Goal: Information Seeking & Learning: Find specific fact

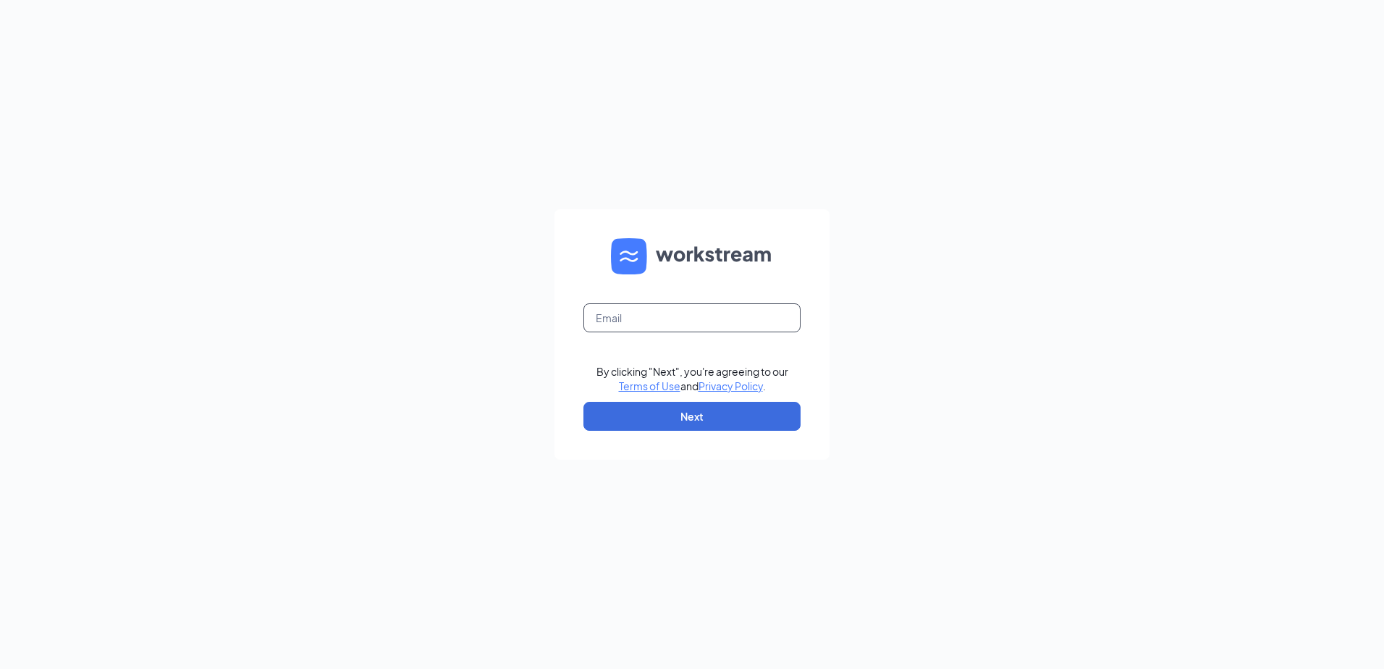
click at [685, 329] on input "text" at bounding box center [692, 317] width 217 height 29
type input "briannaalston@culvers.biz"
click at [678, 411] on button "Next" at bounding box center [692, 416] width 217 height 29
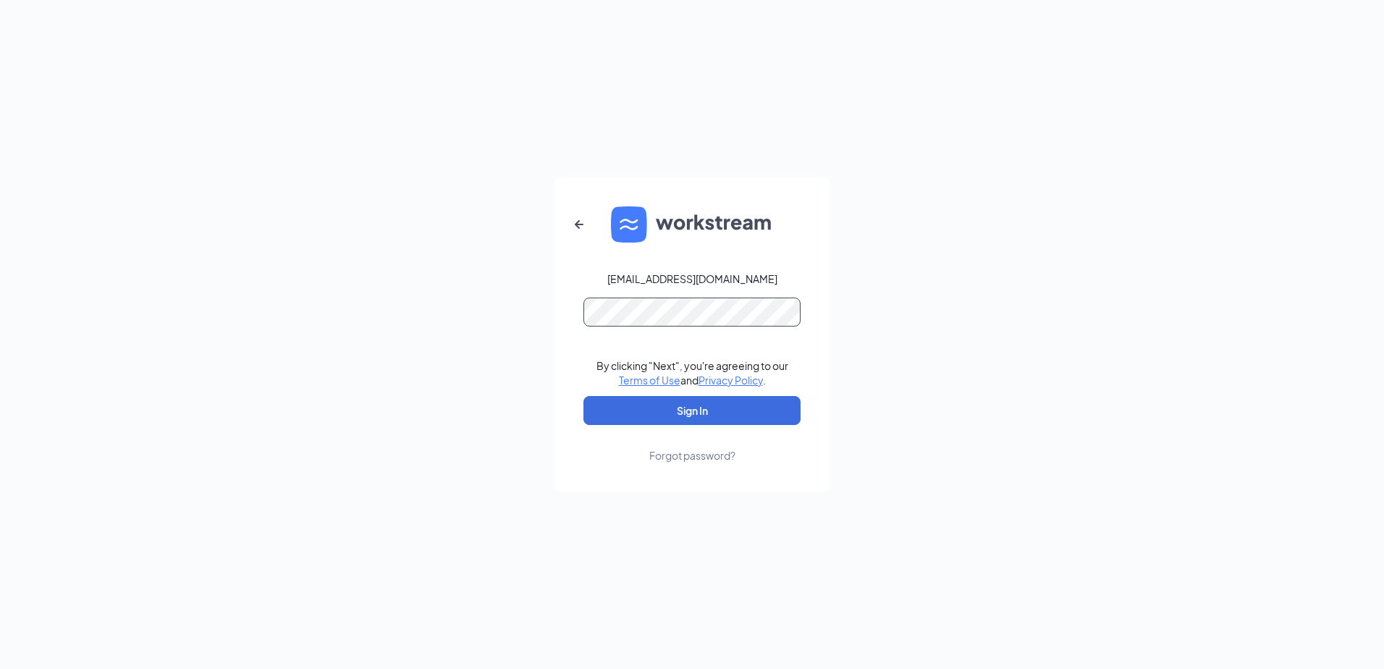
click at [584, 396] on button "Sign In" at bounding box center [692, 410] width 217 height 29
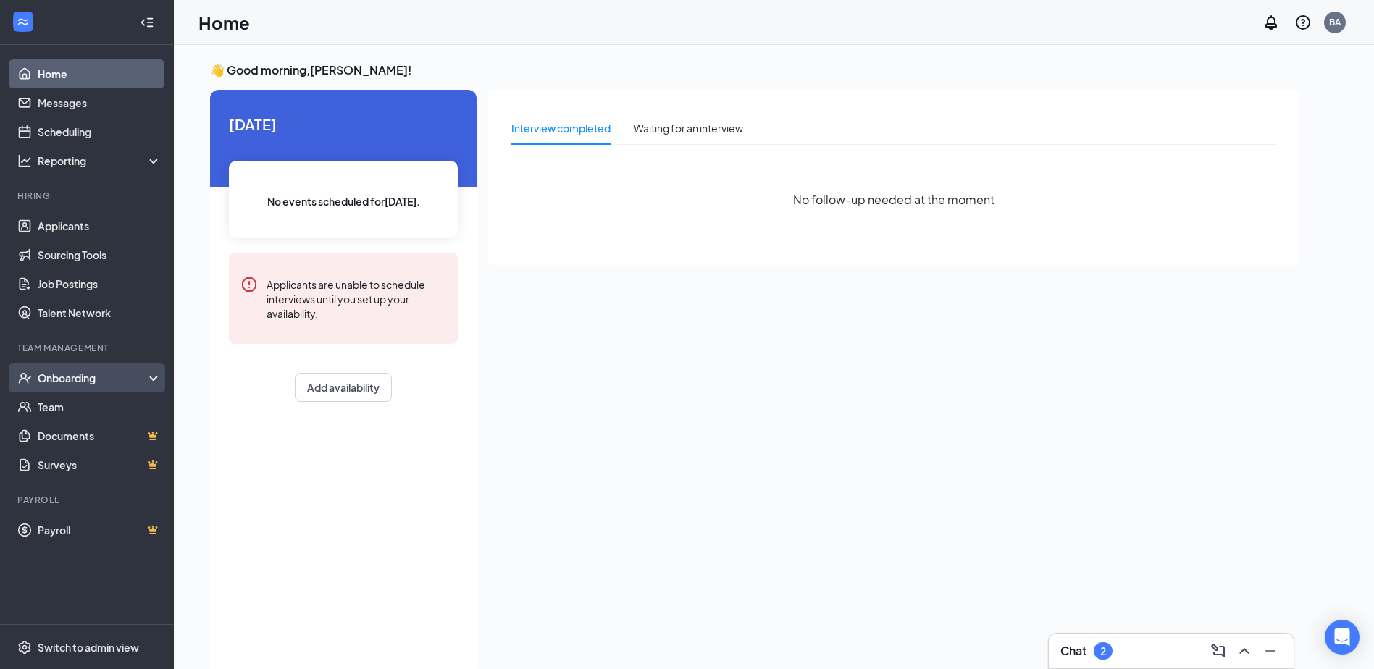
click at [71, 383] on div "Onboarding" at bounding box center [94, 378] width 112 height 14
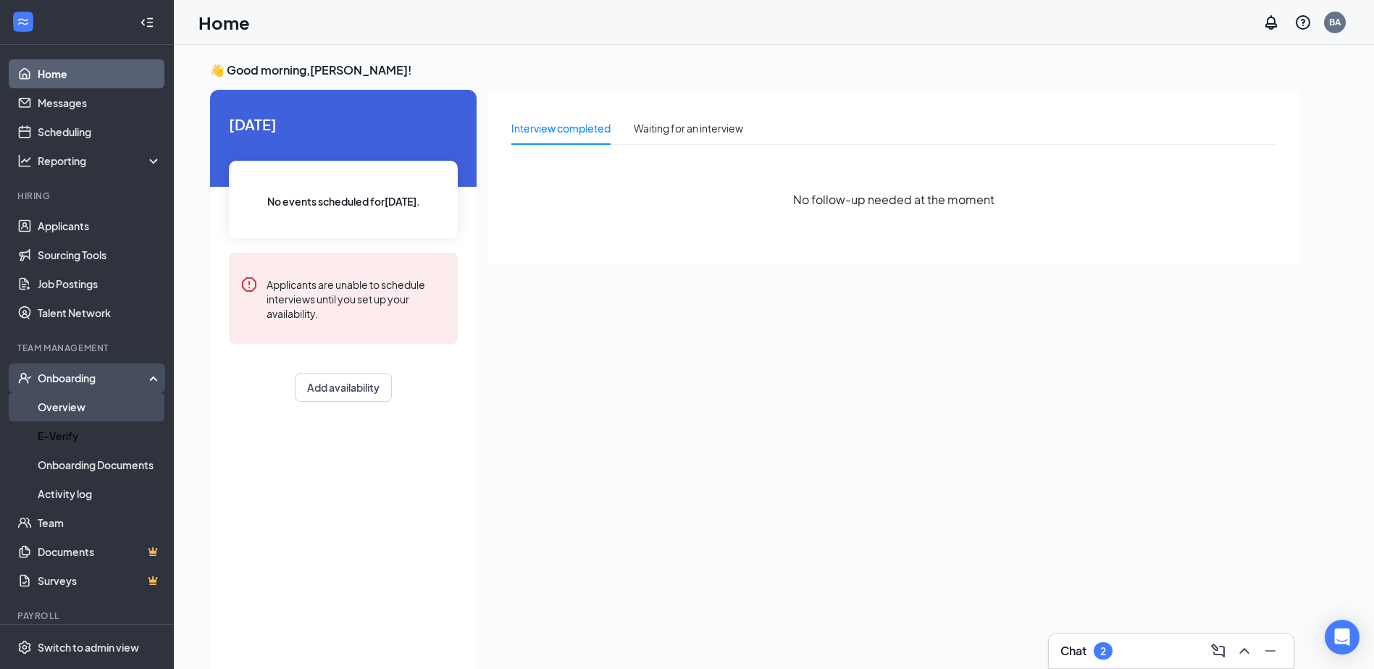
click at [59, 412] on link "Overview" at bounding box center [100, 406] width 124 height 29
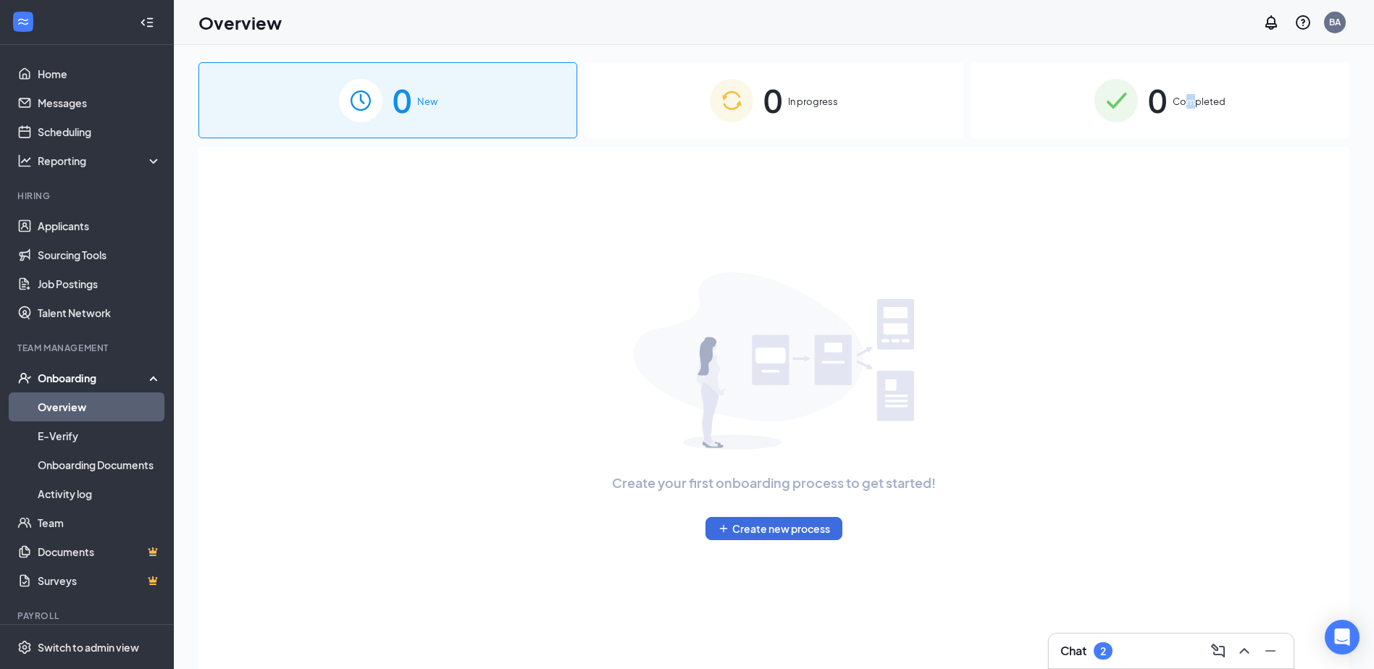
click at [1196, 126] on div "0 Completed" at bounding box center [1159, 100] width 379 height 76
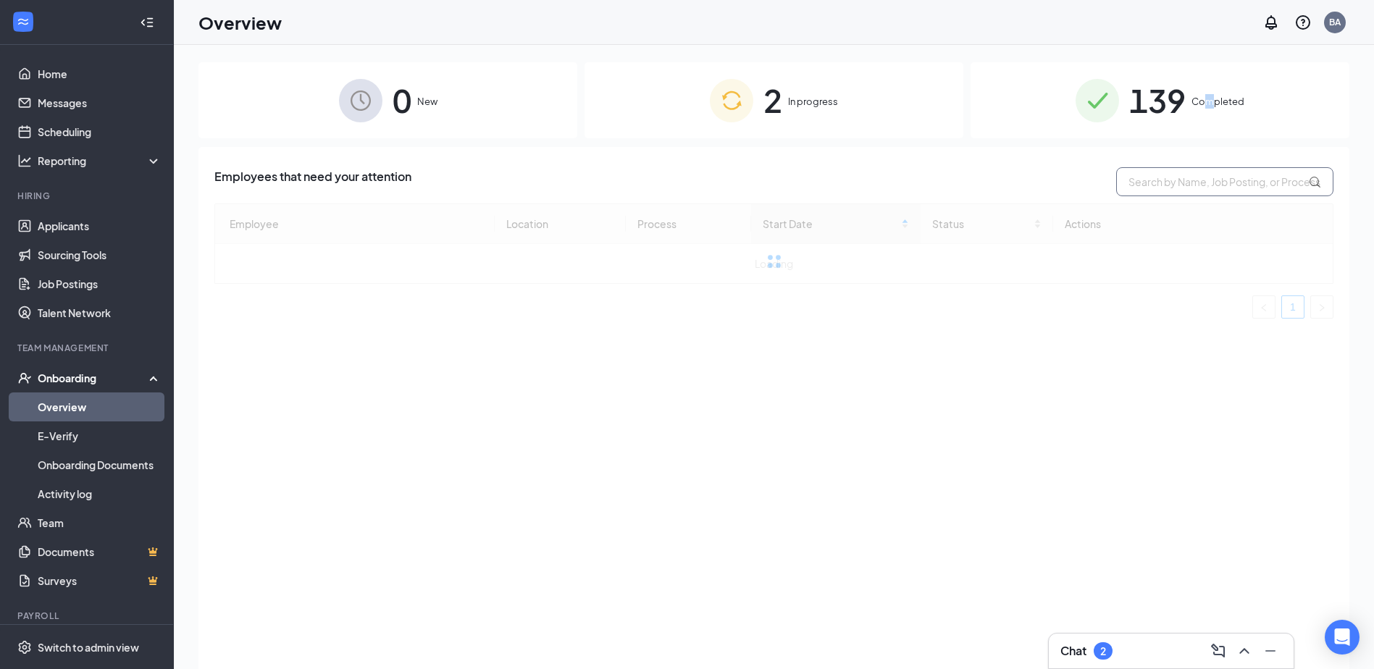
click at [1138, 187] on input "text" at bounding box center [1224, 181] width 217 height 29
type input "[PERSON_NAME]"
click at [1134, 104] on span "139" at bounding box center [1157, 100] width 56 height 50
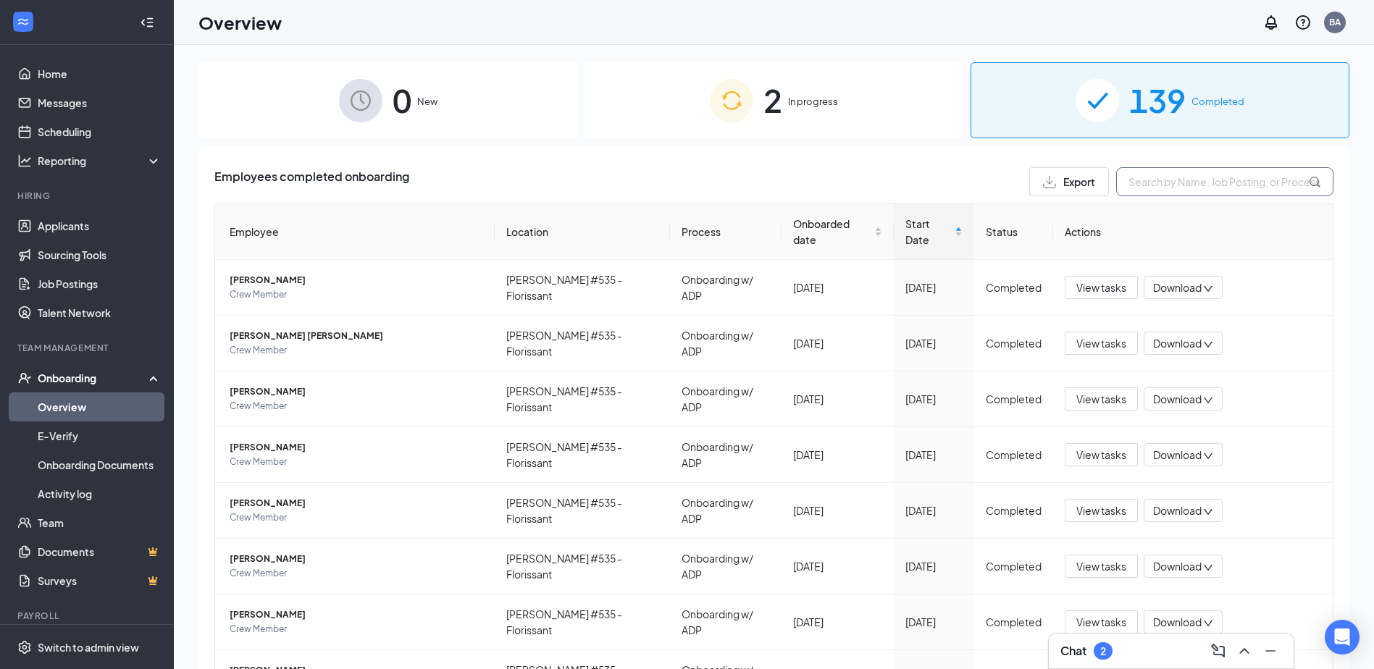
click at [1125, 192] on input "text" at bounding box center [1224, 181] width 217 height 29
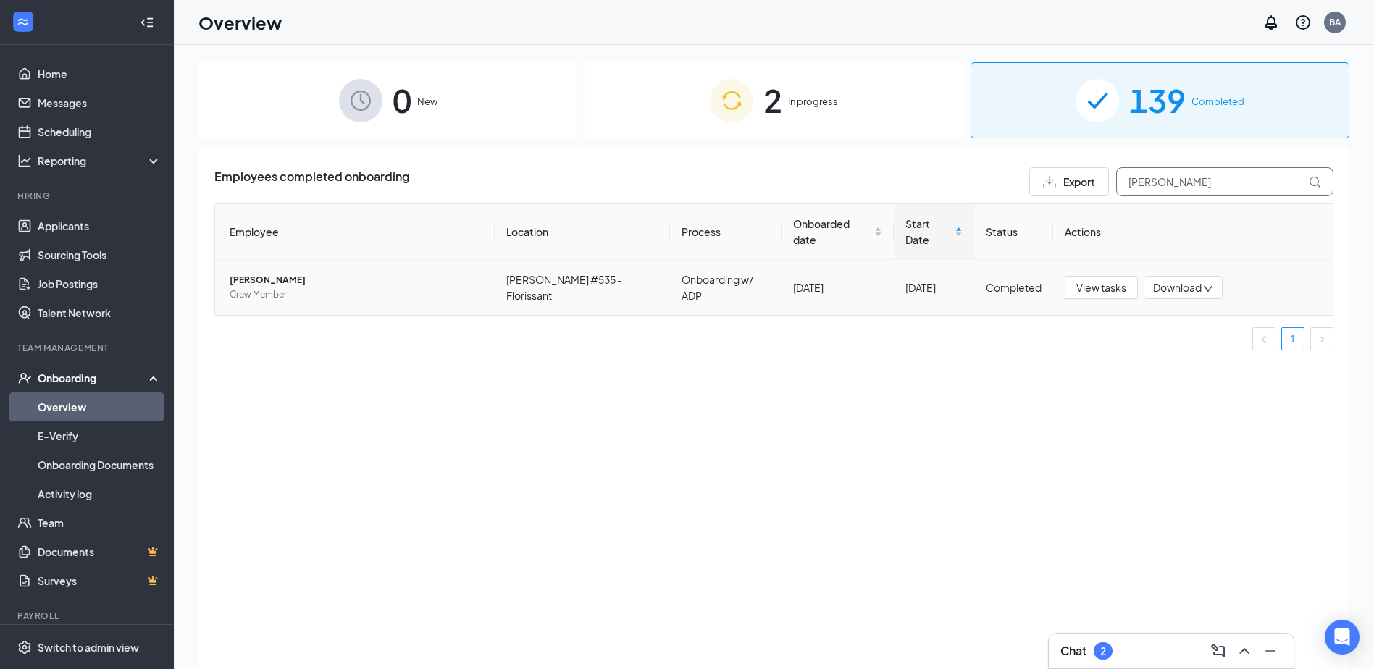
type input "[PERSON_NAME]"
drag, startPoint x: 247, startPoint y: 260, endPoint x: 246, endPoint y: 248, distance: 12.3
click at [246, 260] on td "[PERSON_NAME] Crew Member" at bounding box center [355, 287] width 280 height 55
click at [248, 273] on span "[PERSON_NAME]" at bounding box center [356, 280] width 253 height 14
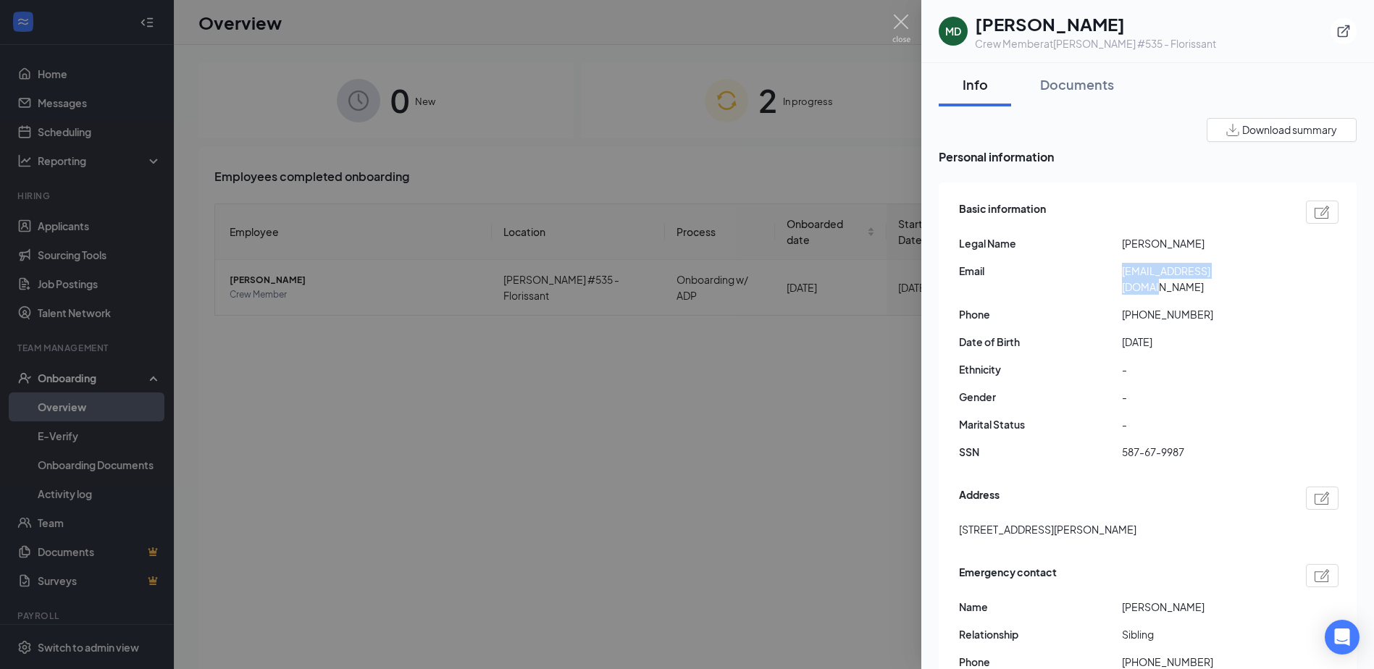
drag, startPoint x: 1119, startPoint y: 269, endPoint x: 1257, endPoint y: 274, distance: 138.4
click at [1257, 274] on div "Email [EMAIL_ADDRESS][DOMAIN_NAME]" at bounding box center [1148, 279] width 379 height 32
drag, startPoint x: 1257, startPoint y: 274, endPoint x: 1188, endPoint y: 274, distance: 68.8
click at [1191, 274] on span "[EMAIL_ADDRESS][DOMAIN_NAME]" at bounding box center [1203, 279] width 163 height 32
copy div "[EMAIL_ADDRESS][DOMAIN_NAME]"
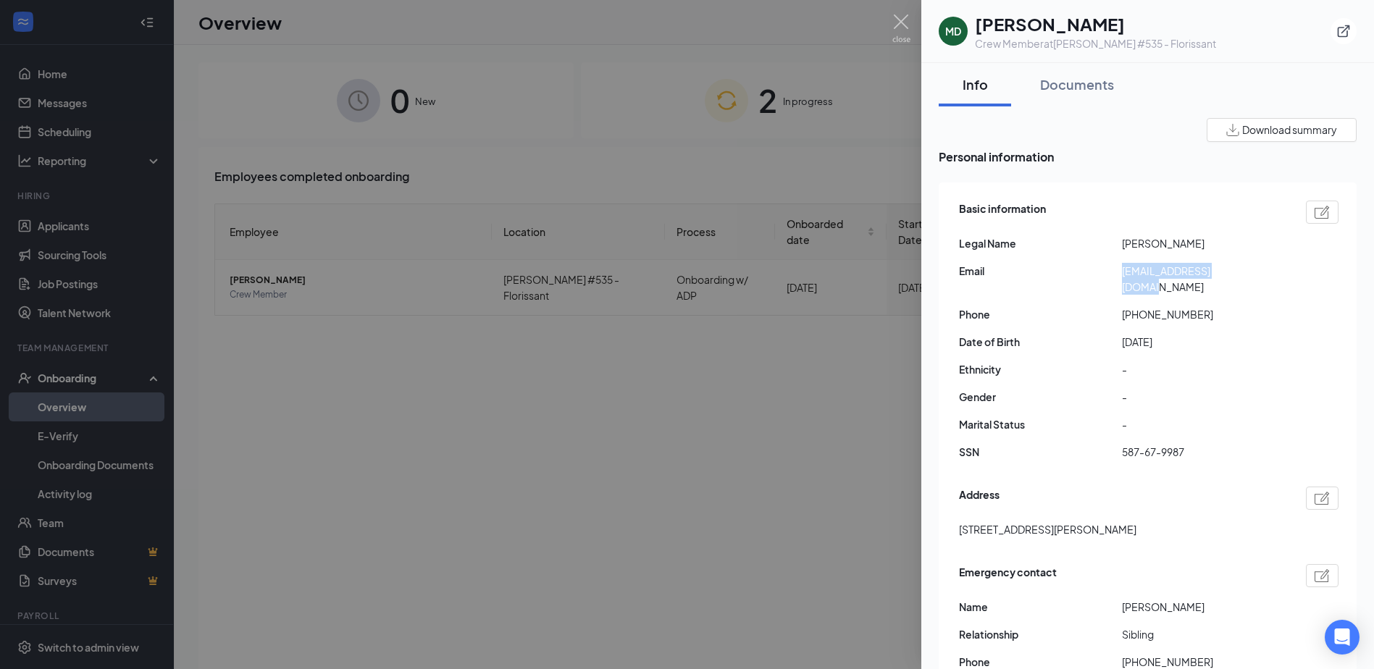
drag, startPoint x: 1106, startPoint y: 234, endPoint x: 1193, endPoint y: 245, distance: 87.6
click at [1193, 245] on div "Basic information Legal Name [PERSON_NAME] Email [EMAIL_ADDRESS][DOMAIN_NAME] P…" at bounding box center [1148, 334] width 379 height 274
drag, startPoint x: 1193, startPoint y: 245, endPoint x: 1183, endPoint y: 244, distance: 10.2
copy div "[PERSON_NAME]"
drag, startPoint x: 900, startPoint y: 18, endPoint x: 1110, endPoint y: 184, distance: 267.6
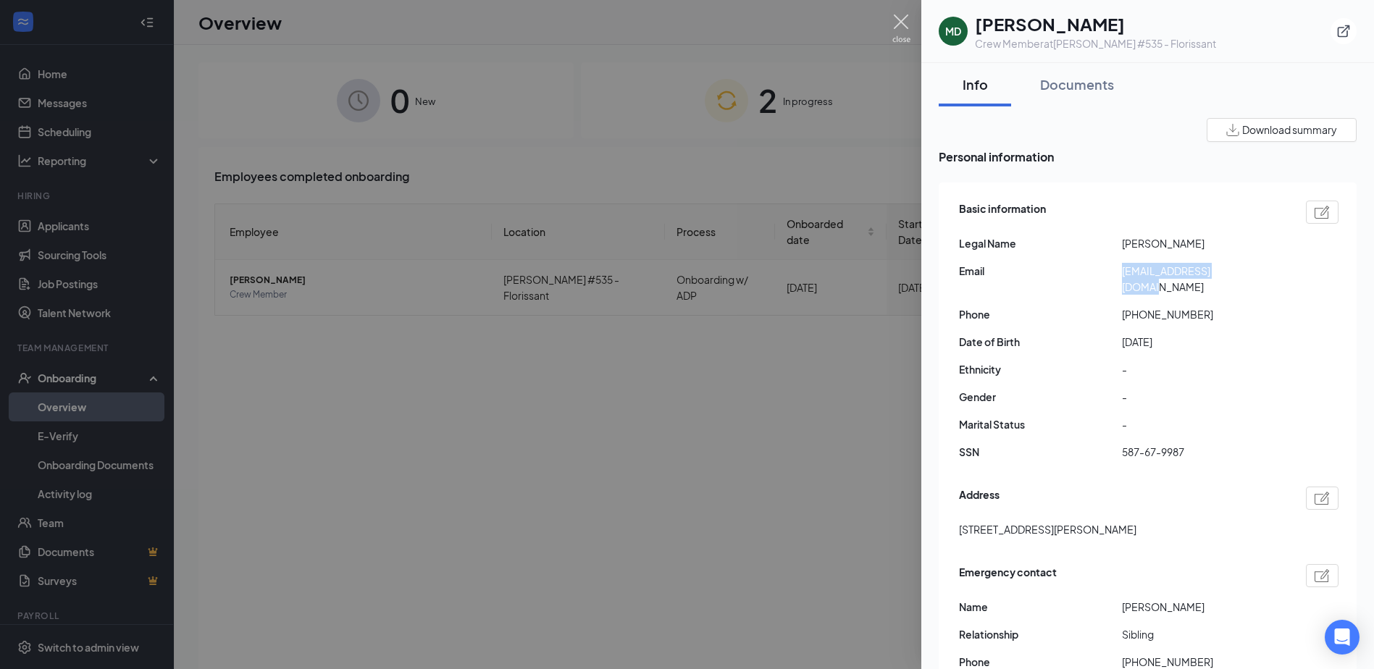
click at [901, 18] on img at bounding box center [901, 28] width 18 height 28
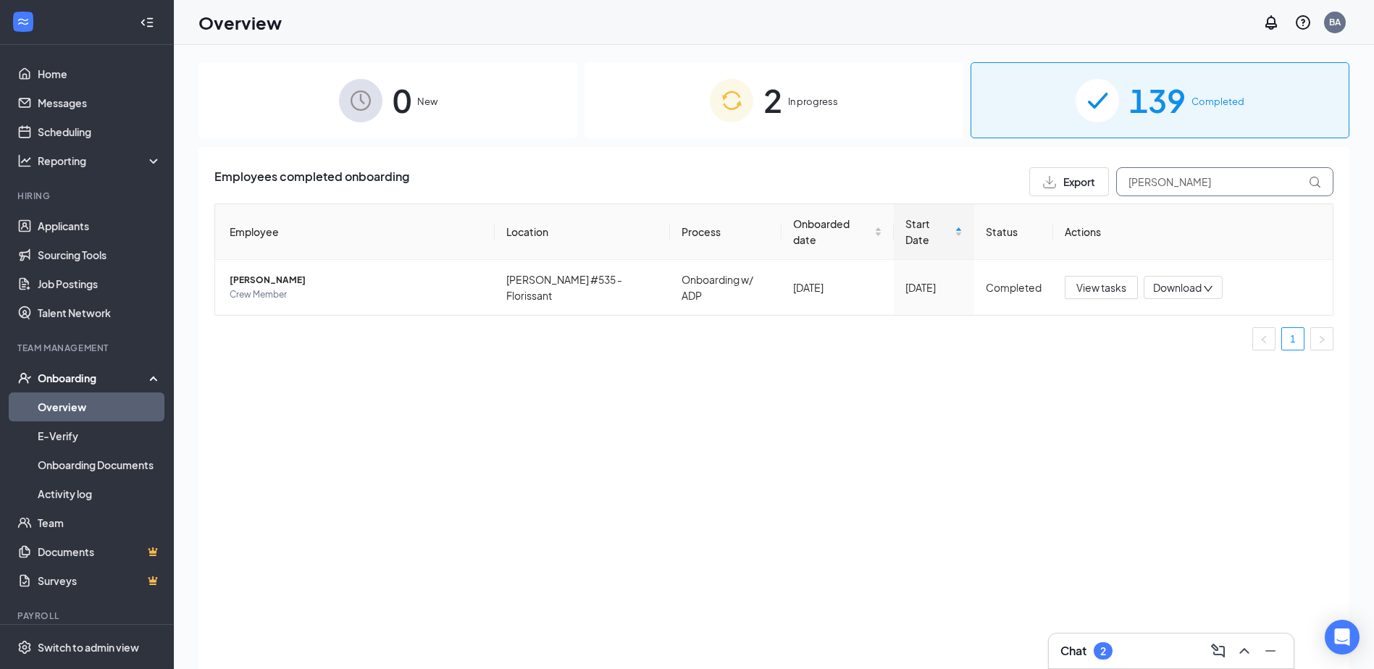
drag, startPoint x: 1184, startPoint y: 180, endPoint x: 1101, endPoint y: 181, distance: 83.3
click at [1101, 182] on div "Export [PERSON_NAME]" at bounding box center [1181, 181] width 304 height 29
type input "[PERSON_NAME]"
click at [291, 273] on span "[PERSON_NAME]" at bounding box center [356, 280] width 253 height 14
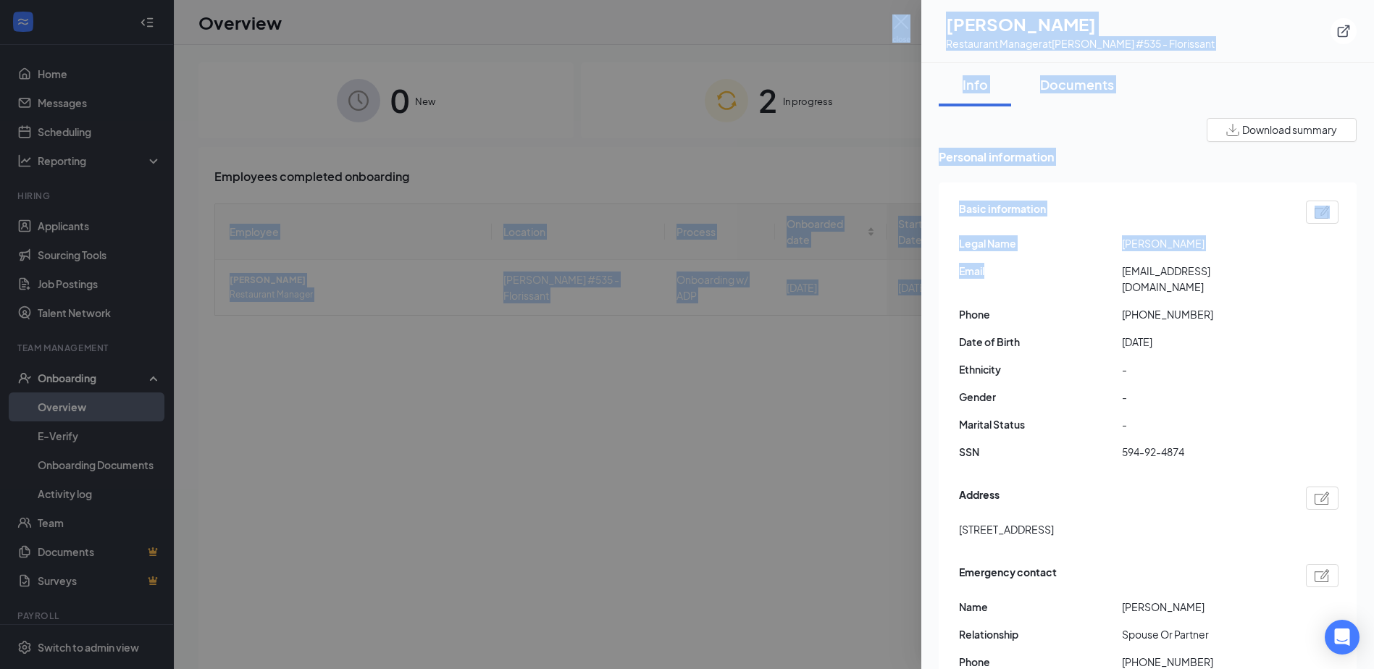
drag, startPoint x: 1103, startPoint y: 266, endPoint x: 1334, endPoint y: 279, distance: 231.3
click at [1374, 270] on html "Home Messages Scheduling Reporting Hiring Applicants Sourcing Tools Job Posting…" at bounding box center [687, 334] width 1374 height 669
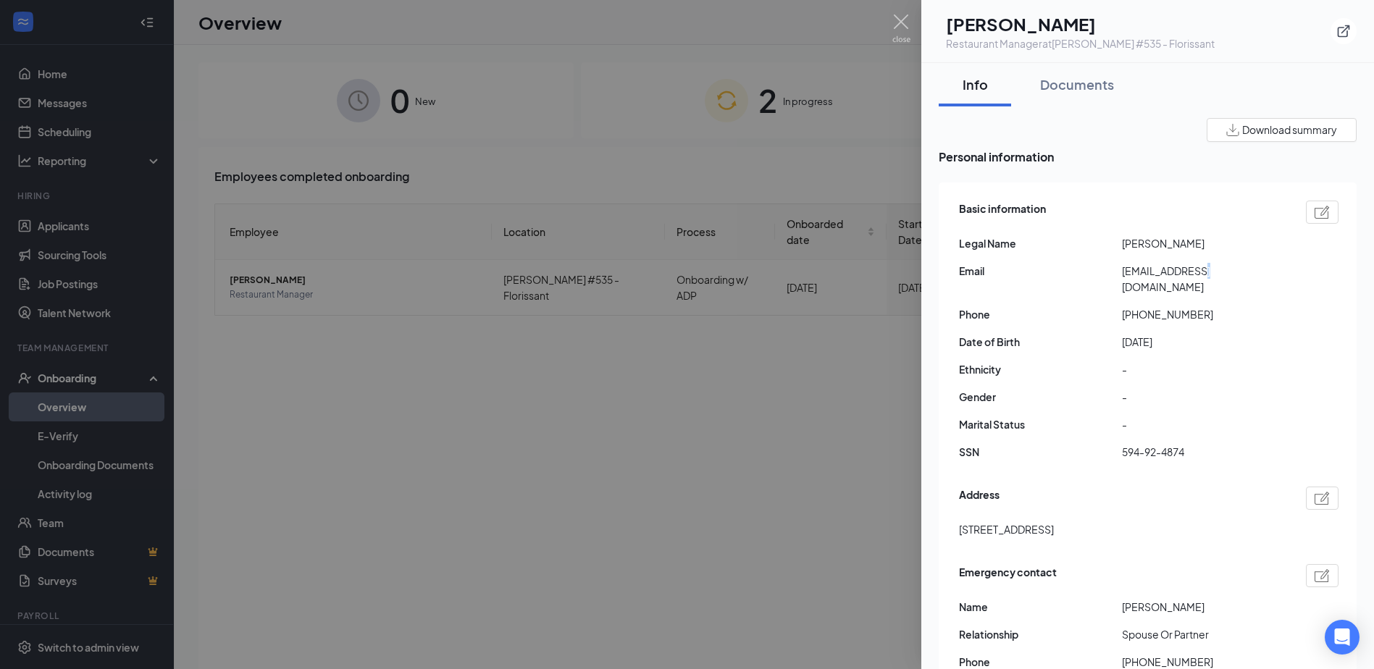
drag, startPoint x: 1334, startPoint y: 279, endPoint x: 1209, endPoint y: 277, distance: 125.3
click at [1209, 277] on span "[EMAIL_ADDRESS][DOMAIN_NAME]" at bounding box center [1203, 279] width 163 height 32
drag, startPoint x: 1209, startPoint y: 277, endPoint x: 1257, endPoint y: 282, distance: 48.8
click at [1257, 282] on div "Basic information Legal Name [PERSON_NAME] Email [EMAIL_ADDRESS][DOMAIN_NAME] P…" at bounding box center [1148, 334] width 379 height 274
drag, startPoint x: 1257, startPoint y: 282, endPoint x: 1191, endPoint y: 277, distance: 66.1
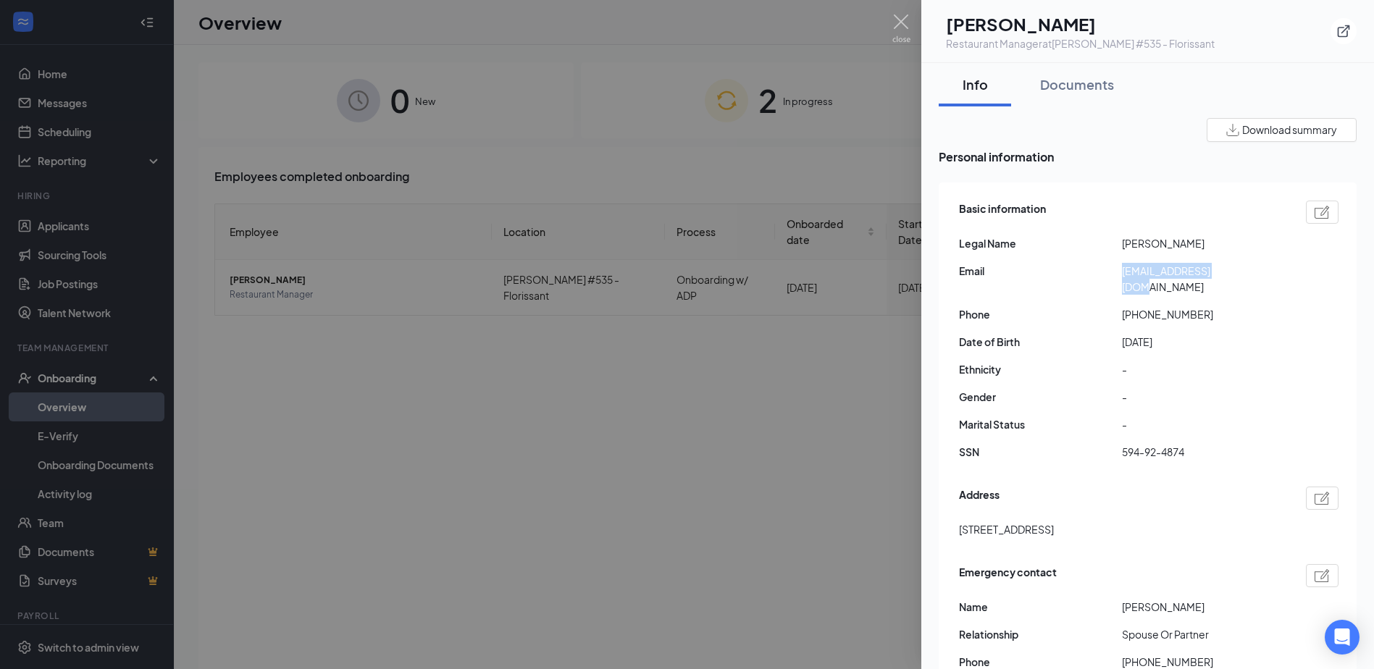
copy div "[EMAIL_ADDRESS][DOMAIN_NAME]"
drag, startPoint x: 1117, startPoint y: 235, endPoint x: 1264, endPoint y: 236, distance: 146.3
click at [1264, 236] on div "Legal Name [PERSON_NAME]" at bounding box center [1148, 243] width 379 height 16
copy div "[PERSON_NAME]"
